Goal: Information Seeking & Learning: Learn about a topic

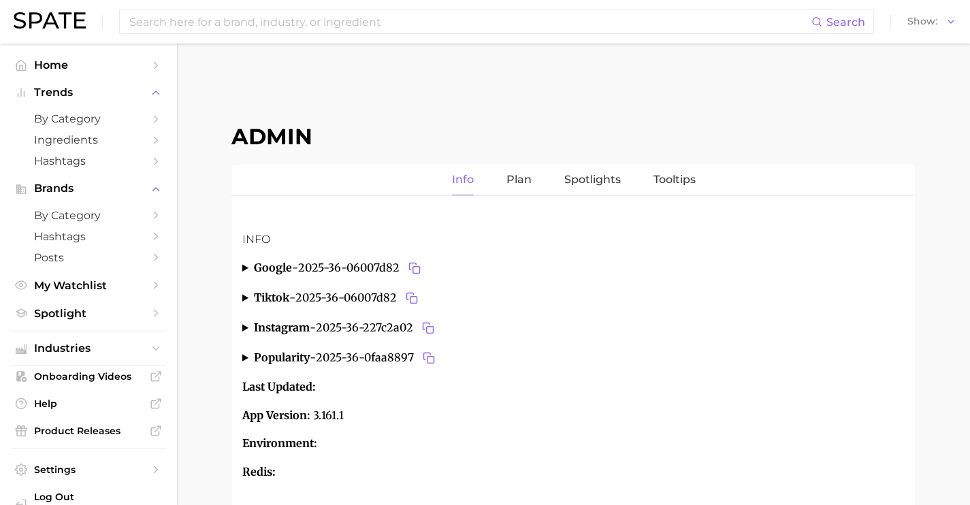
click at [280, 37] on div "Search Show" at bounding box center [485, 22] width 942 height 44
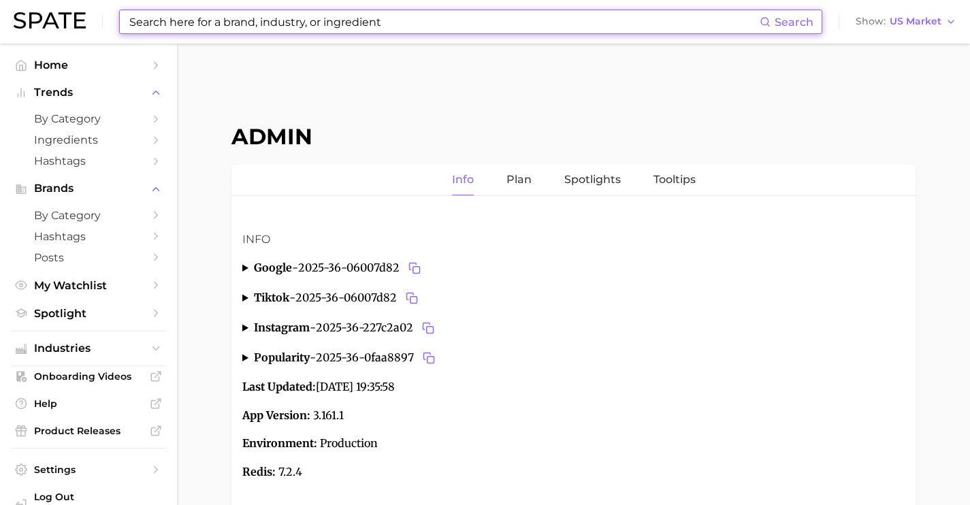
click at [280, 27] on input at bounding box center [443, 21] width 631 height 23
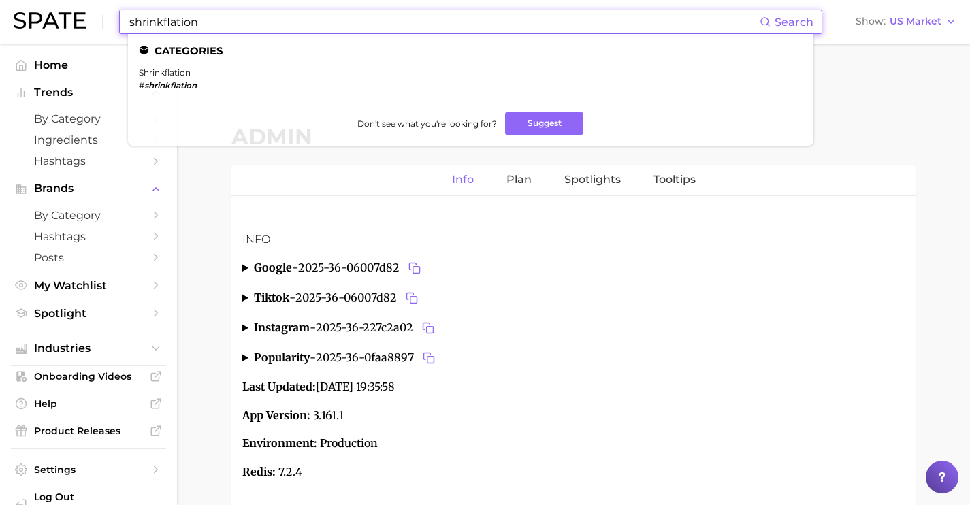
drag, startPoint x: 380, startPoint y: 22, endPoint x: 0, endPoint y: -6, distance: 381.3
click at [0, 0] on html "shrinkflation Search Categories shrinkflation # shrinkflation Don't see what yo…" at bounding box center [485, 252] width 970 height 505
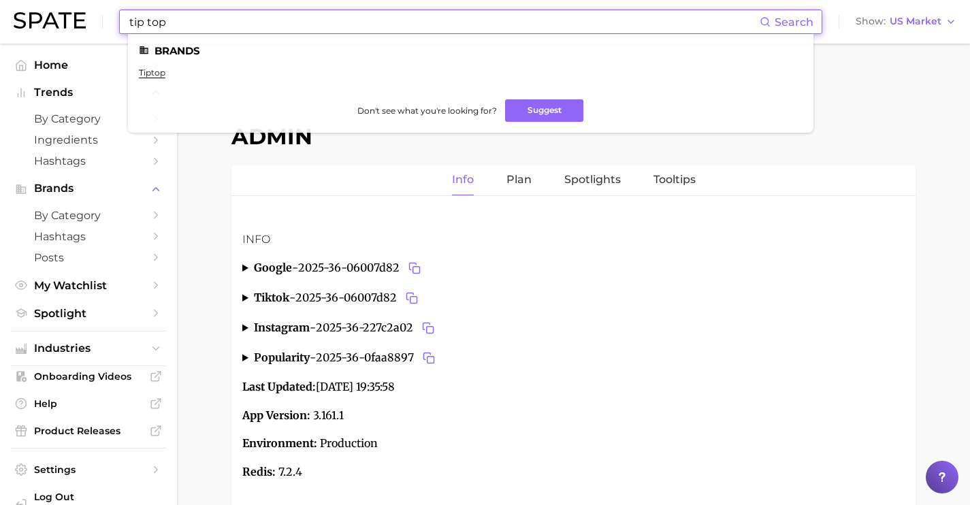
type input "tip top"
click at [151, 78] on ul "tiptop" at bounding box center [470, 77] width 663 height 21
click at [145, 68] on link "tiptop" at bounding box center [152, 72] width 27 height 10
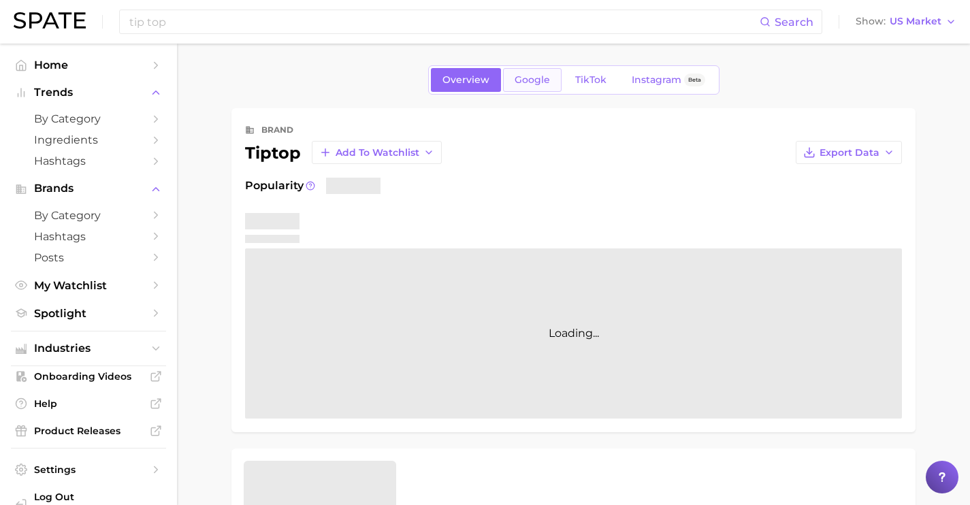
click at [527, 80] on span "Google" at bounding box center [531, 80] width 35 height 12
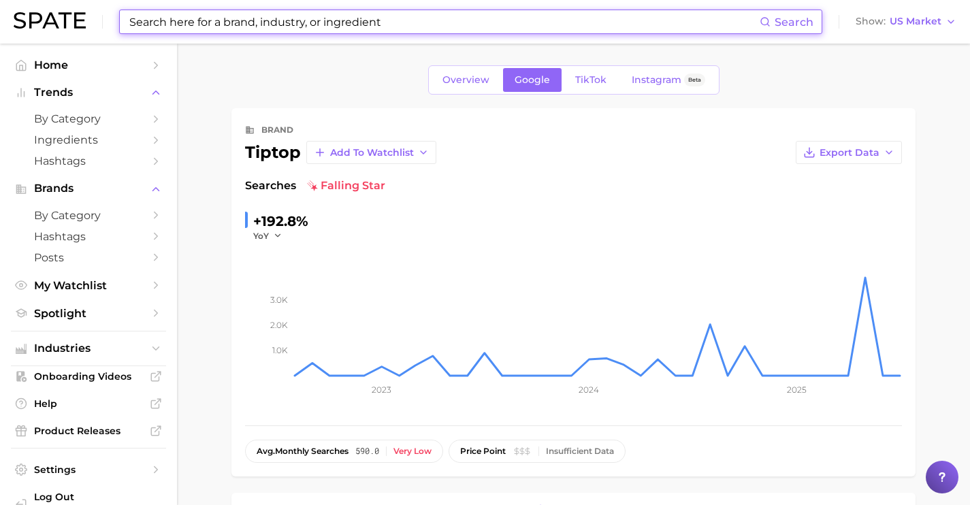
click at [203, 24] on input at bounding box center [443, 21] width 631 height 23
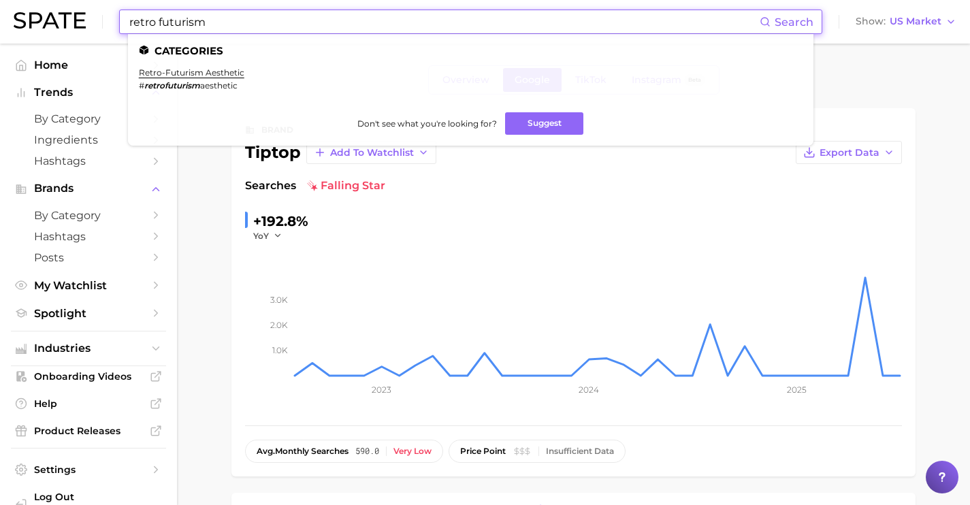
drag, startPoint x: 228, startPoint y: 25, endPoint x: 0, endPoint y: 16, distance: 228.1
click at [0, 20] on header "retro futurism Search Categories retro-futurism aesthetic # retrofuturism aesth…" at bounding box center [485, 22] width 970 height 44
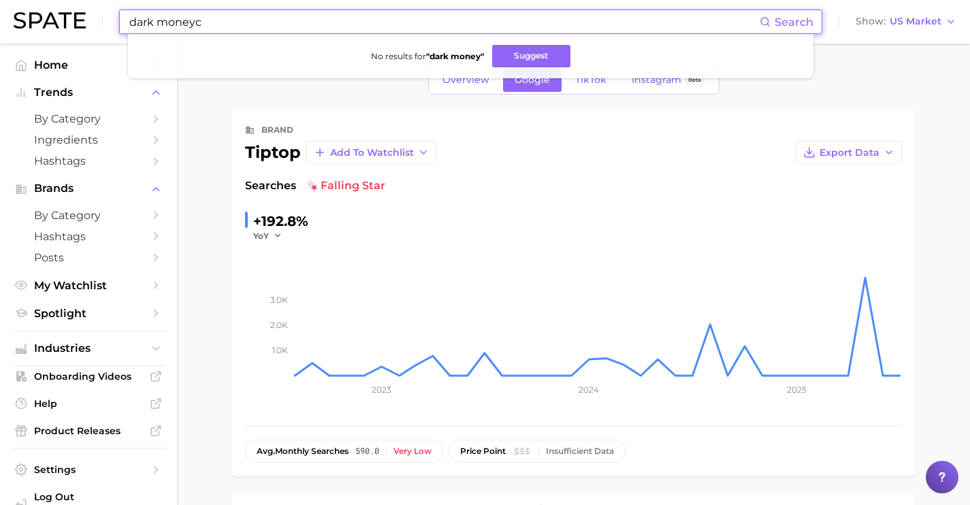
drag, startPoint x: 284, startPoint y: 29, endPoint x: 0, endPoint y: 19, distance: 284.6
click at [1, 27] on header "dark moneyc Search No results for " dark money " Suggest Show US Market" at bounding box center [485, 22] width 970 height 44
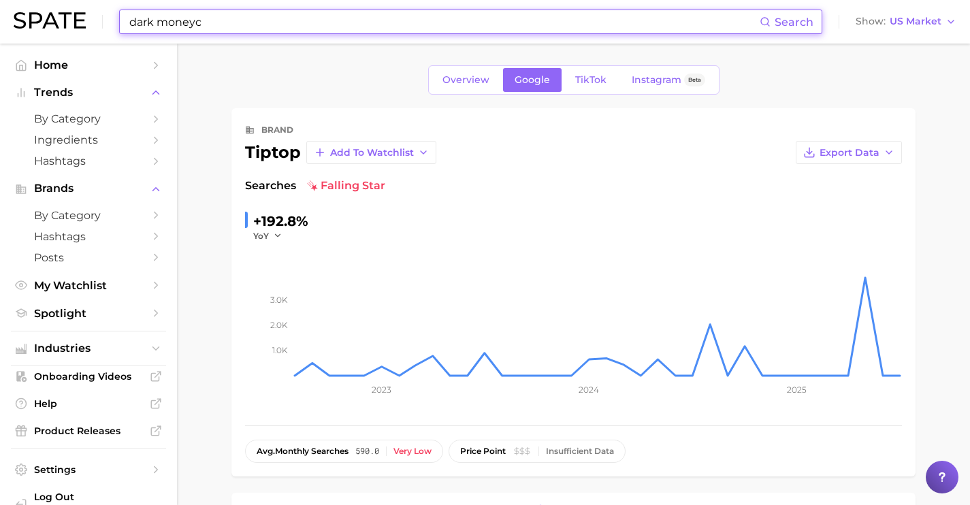
type input "a"
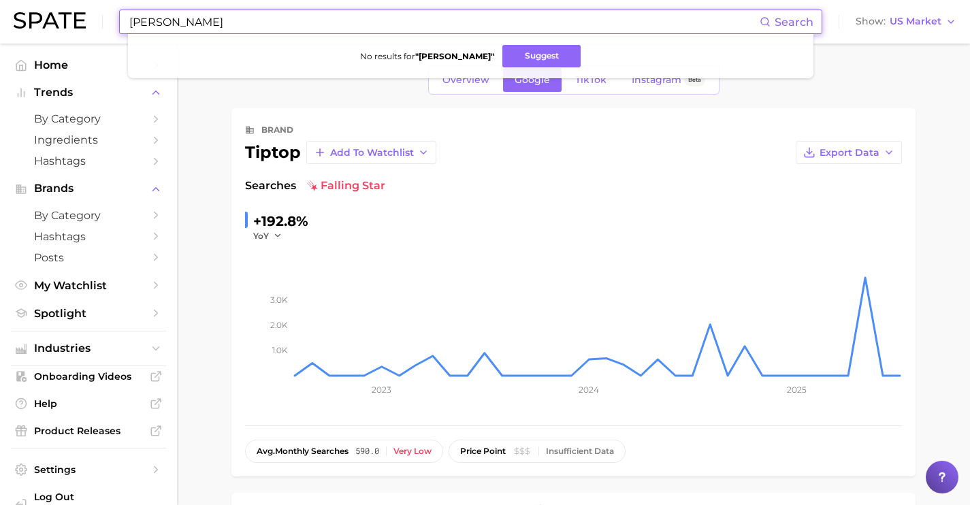
drag, startPoint x: 367, startPoint y: 22, endPoint x: 0, endPoint y: 18, distance: 366.7
click at [0, 20] on header "[PERSON_NAME] Search No results for " [PERSON_NAME] " Suggest Show US Market" at bounding box center [485, 22] width 970 height 44
drag, startPoint x: 313, startPoint y: 23, endPoint x: 0, endPoint y: 0, distance: 313.8
click at [0, 3] on header "momfluencer Search No results for " momfluencer " Suggest Show US Market" at bounding box center [485, 22] width 970 height 44
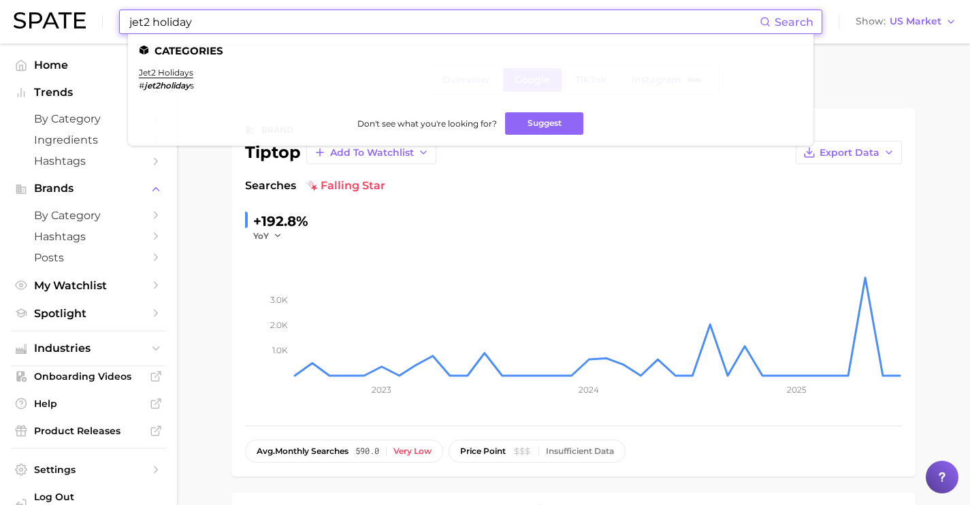
drag, startPoint x: 231, startPoint y: 26, endPoint x: 12, endPoint y: 25, distance: 219.1
click at [14, 26] on div "jet2 holiday Search Categories jet2 holidays # jet2holiday s Don't see what you…" at bounding box center [485, 22] width 942 height 44
paste input "SDIYBT"
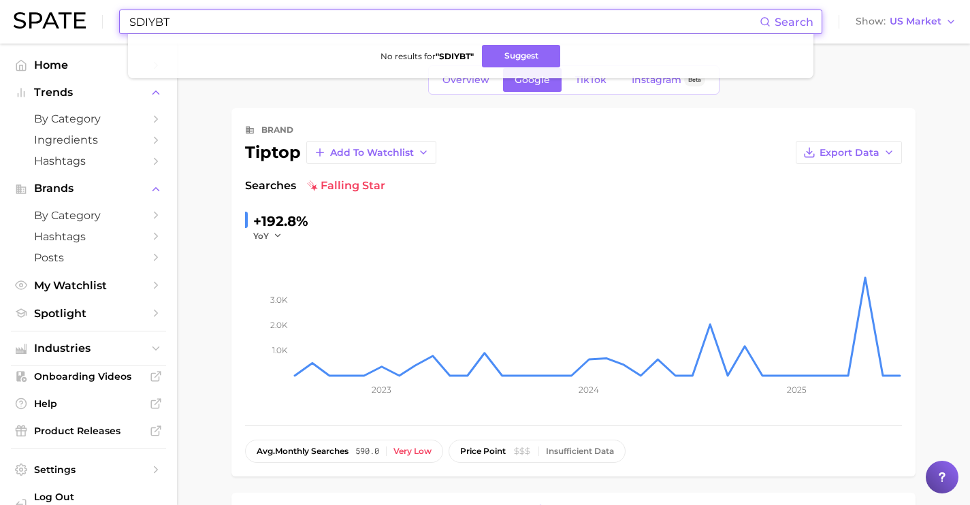
drag, startPoint x: 333, startPoint y: 24, endPoint x: 29, endPoint y: -3, distance: 305.3
click at [29, 0] on html "SDIYBT Search No results for " SDIYBT " Suggest Show US Market Home Trends by C…" at bounding box center [485, 252] width 970 height 505
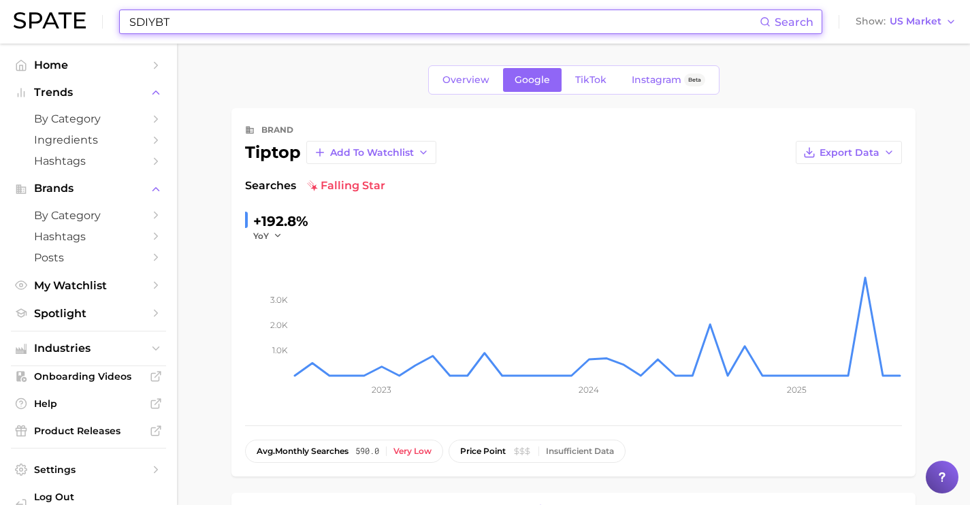
type input "m"
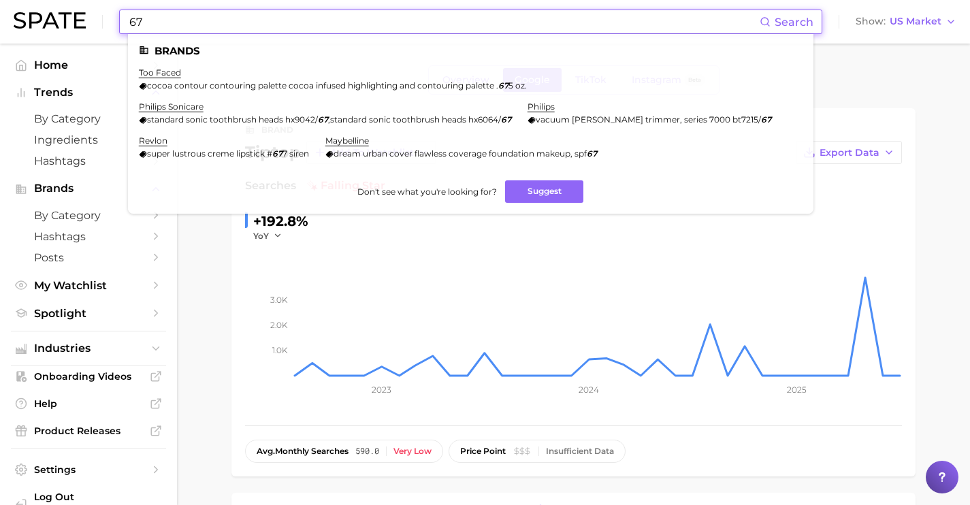
drag, startPoint x: 280, startPoint y: 15, endPoint x: 79, endPoint y: 4, distance: 201.7
click at [84, 12] on div "67 Search Brands too faced cocoa contour contouring palette cocoa infused highl…" at bounding box center [485, 22] width 942 height 44
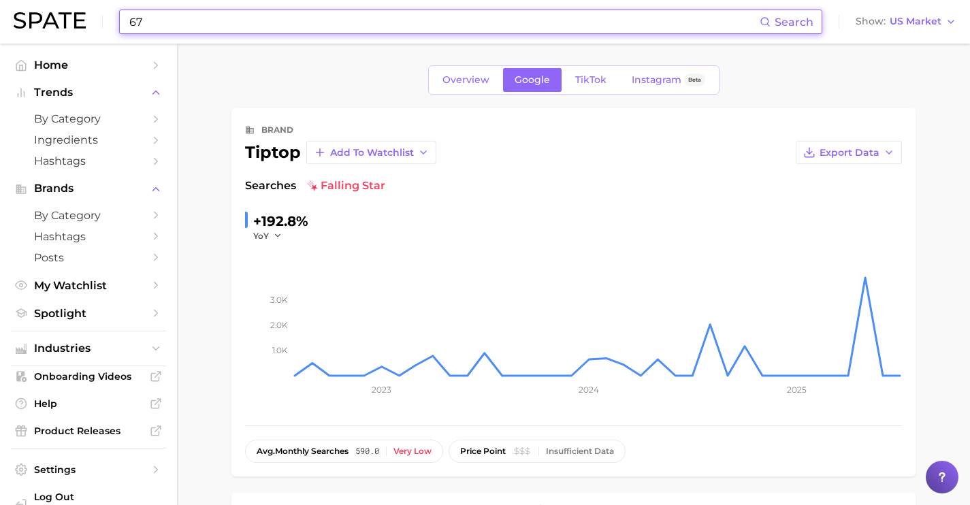
drag, startPoint x: 143, startPoint y: 23, endPoint x: 98, endPoint y: 22, distance: 44.9
click at [98, 23] on div "67 Search Show US Market" at bounding box center [485, 22] width 942 height 44
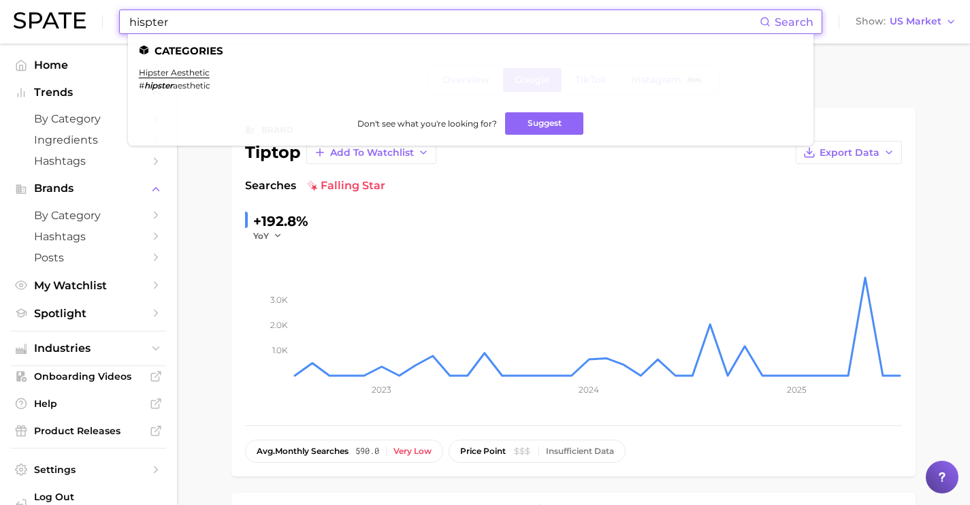
click at [148, 23] on input "hispter" at bounding box center [443, 21] width 631 height 23
drag, startPoint x: 280, startPoint y: 23, endPoint x: 33, endPoint y: 14, distance: 247.1
click at [33, 14] on div "hispter Search Categories hipster aesthetic # hipster aesthetic Don't see what …" at bounding box center [485, 22] width 942 height 44
drag, startPoint x: 292, startPoint y: 30, endPoint x: 35, endPoint y: 21, distance: 257.3
click at [46, 26] on div "cracker barrel Search Brands cracker barrel # crackerbarrel cracker barrel chee…" at bounding box center [485, 22] width 942 height 44
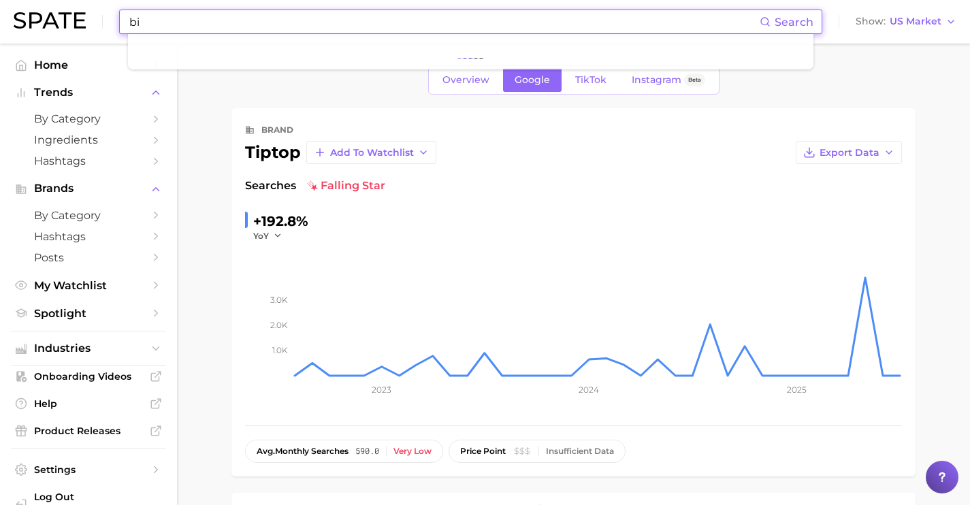
type input "b"
drag, startPoint x: 358, startPoint y: 19, endPoint x: 0, endPoint y: 6, distance: 358.1
click at [0, 8] on header "ibiza final boss Search No results for " ibiza final boss " Suggest Show US Mar…" at bounding box center [485, 22] width 970 height 44
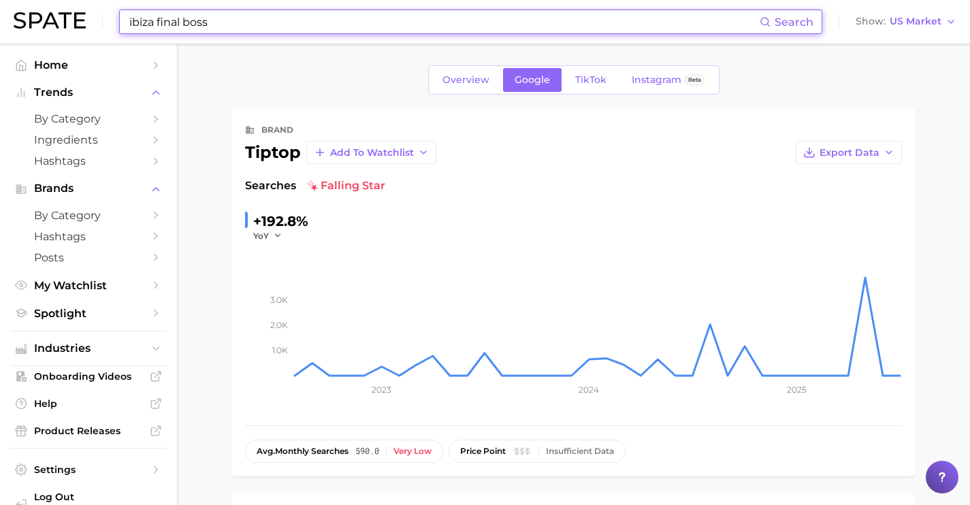
type input "i"
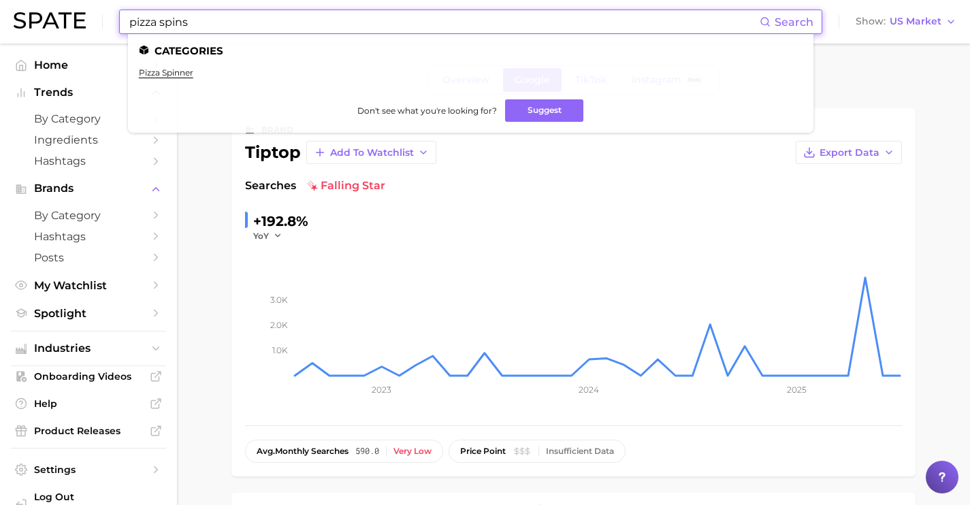
type input "pizza spins"
